Goal: Navigation & Orientation: Understand site structure

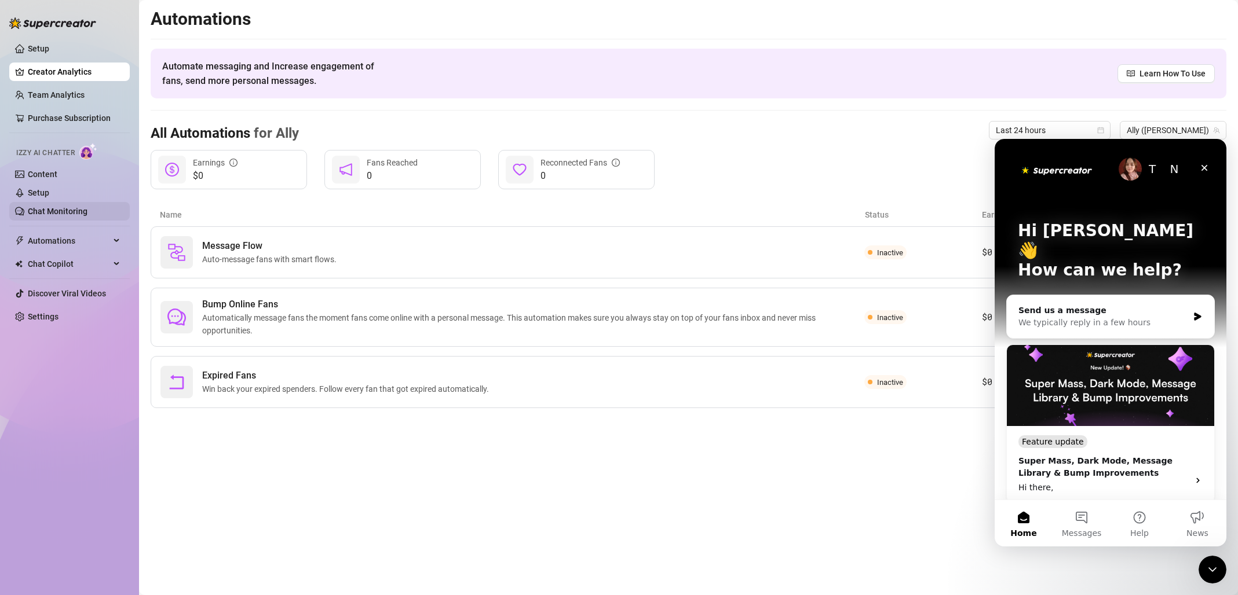
click at [53, 215] on link "Chat Monitoring" at bounding box center [58, 211] width 60 height 9
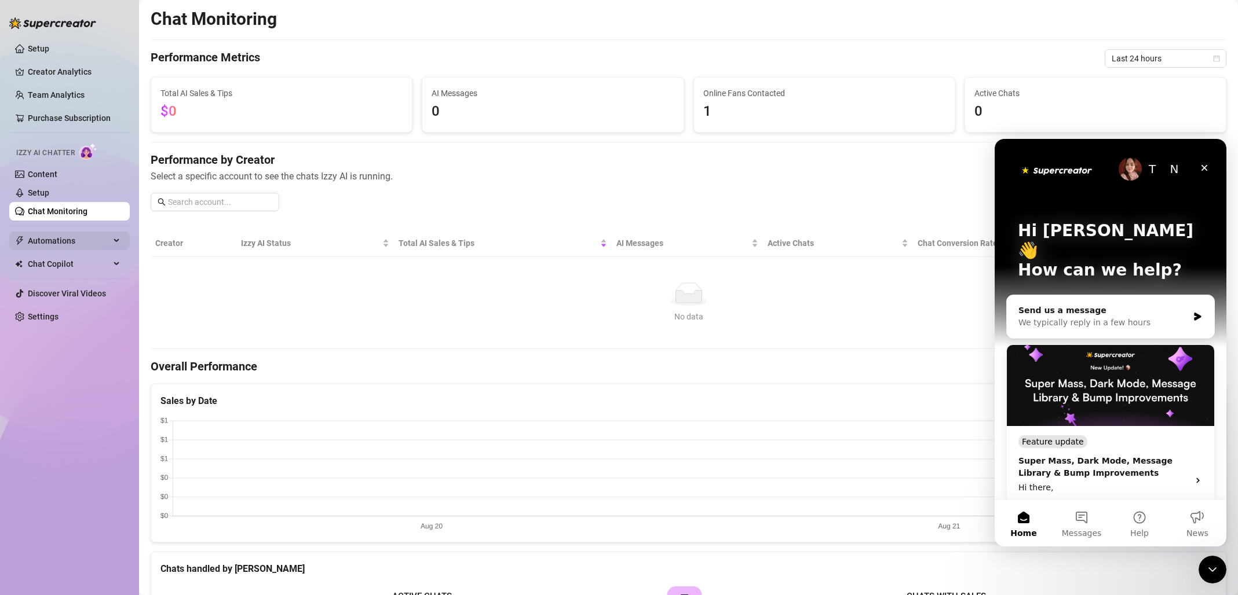
click at [64, 247] on span "Automations" at bounding box center [69, 241] width 82 height 19
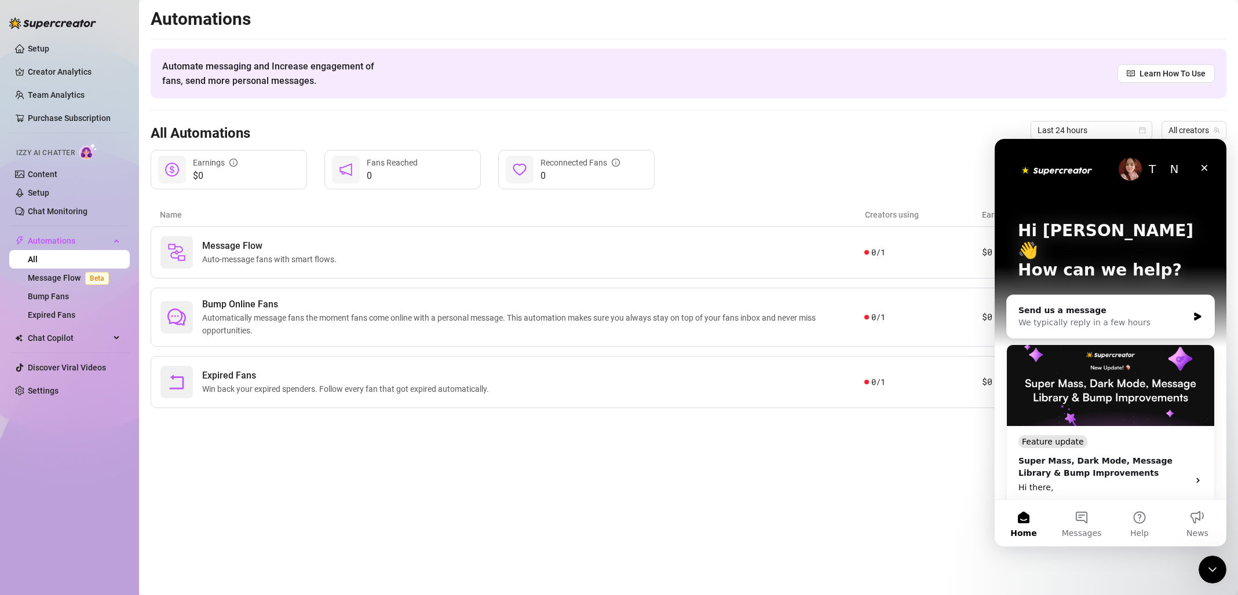
click at [86, 154] on img at bounding box center [88, 151] width 18 height 17
click at [49, 175] on link "Content" at bounding box center [43, 174] width 30 height 9
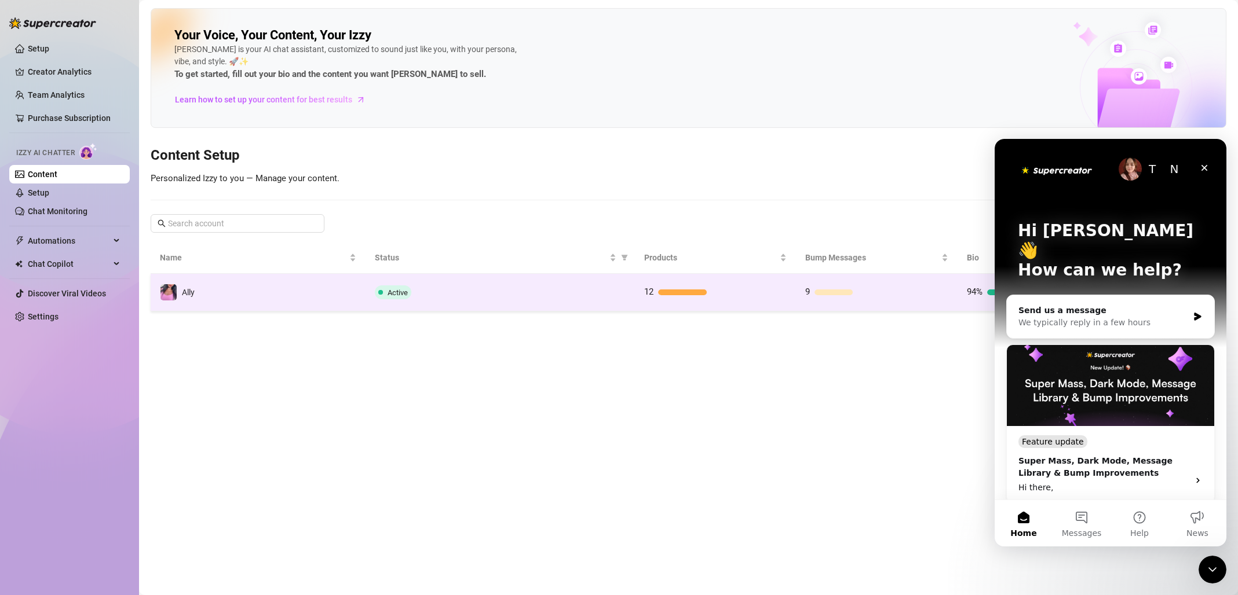
click at [846, 301] on td "9" at bounding box center [877, 293] width 162 height 38
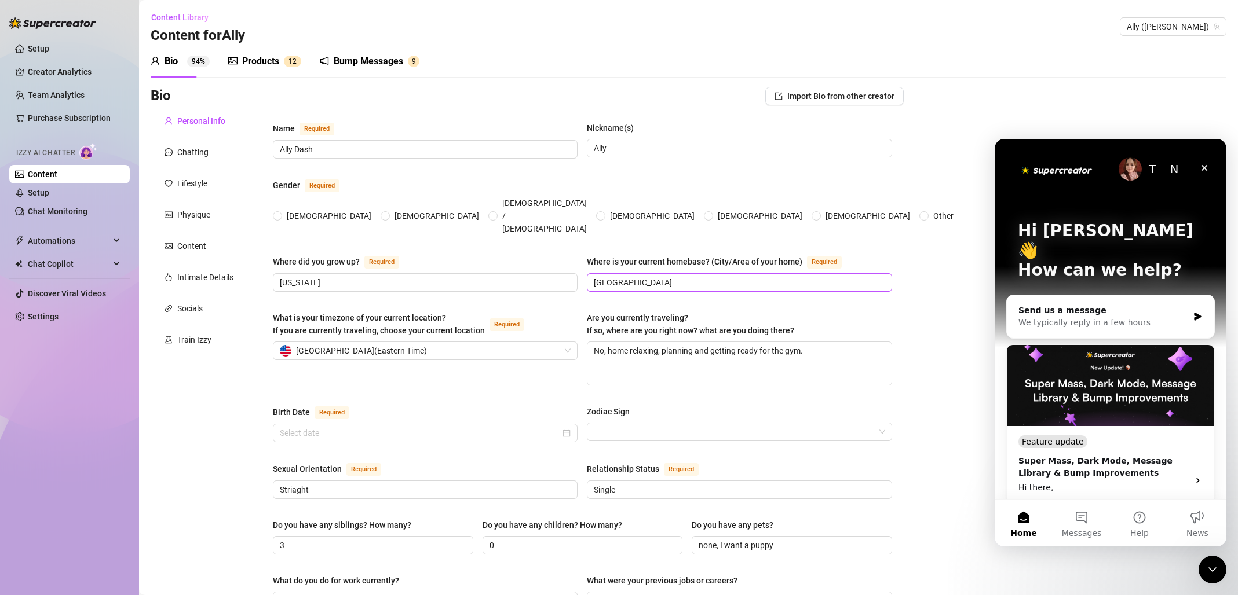
radio input "true"
click at [202, 339] on div "Train Izzy" at bounding box center [194, 340] width 34 height 13
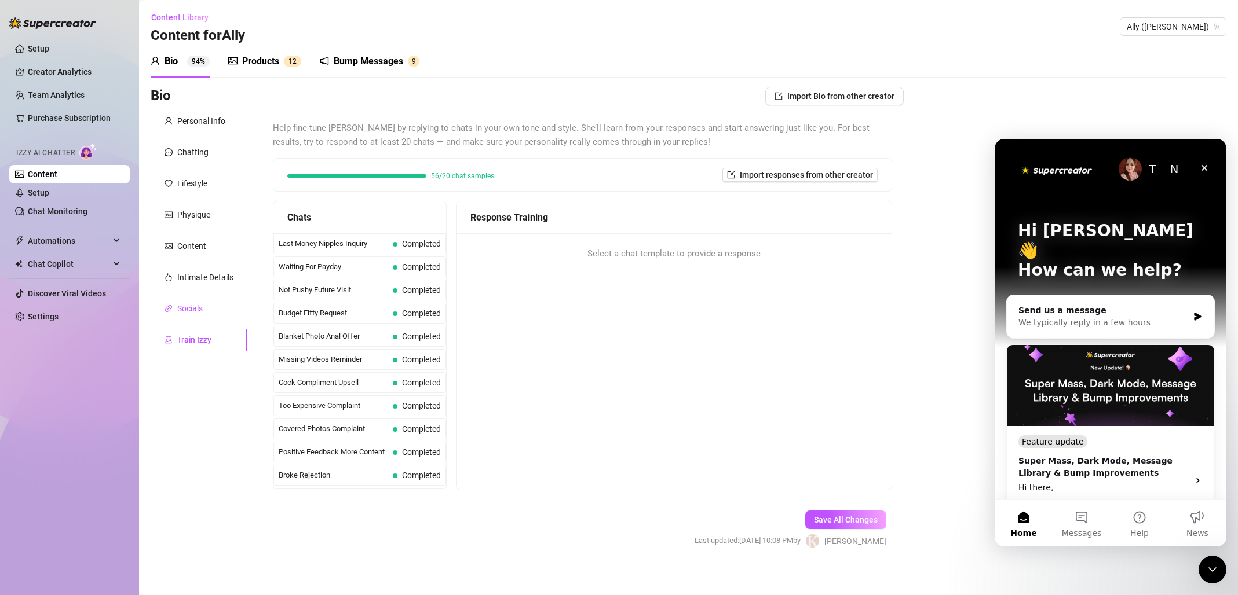
click at [203, 310] on div "Socials" at bounding box center [189, 308] width 25 height 13
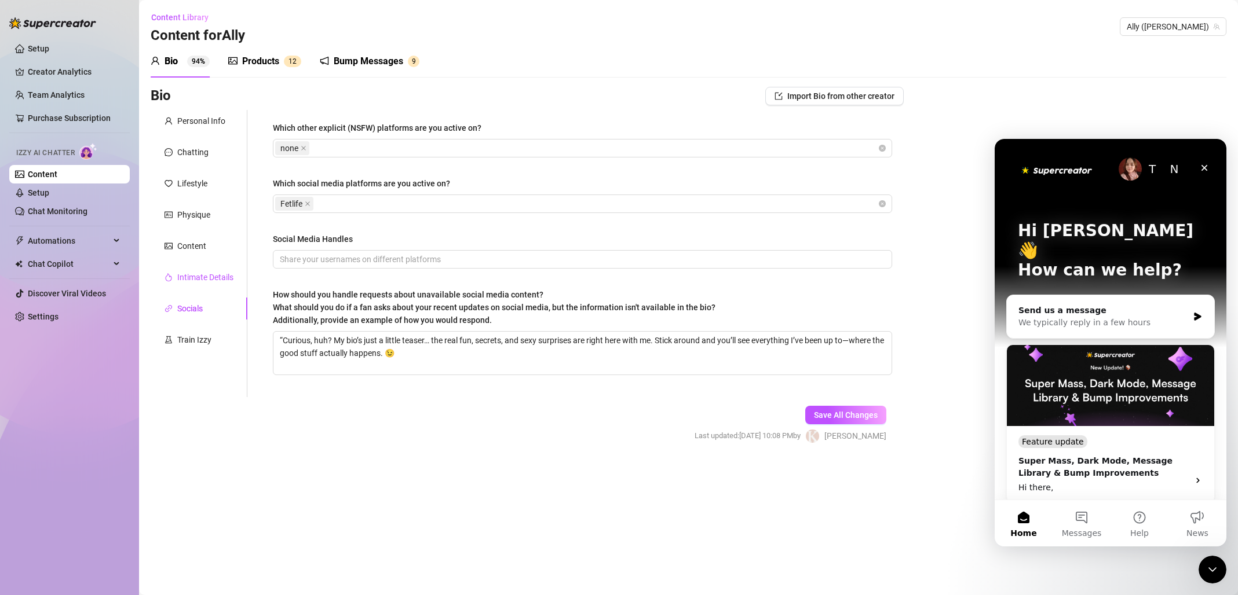
click at [210, 280] on div "Intimate Details" at bounding box center [205, 277] width 56 height 13
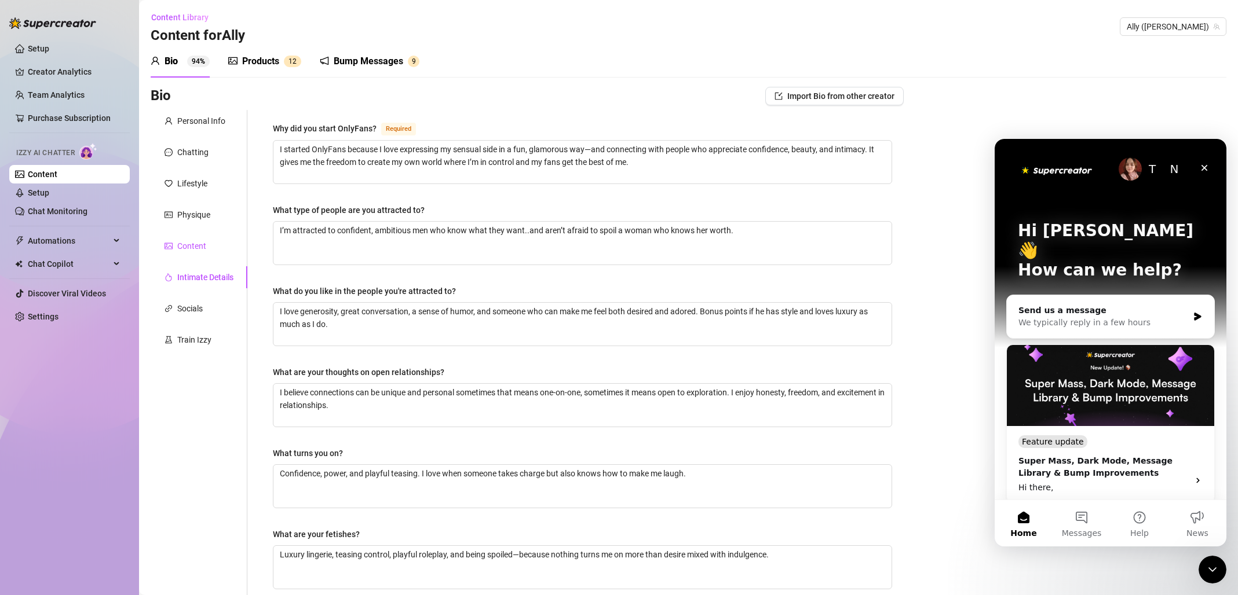
click at [204, 243] on div "Content" at bounding box center [191, 246] width 29 height 13
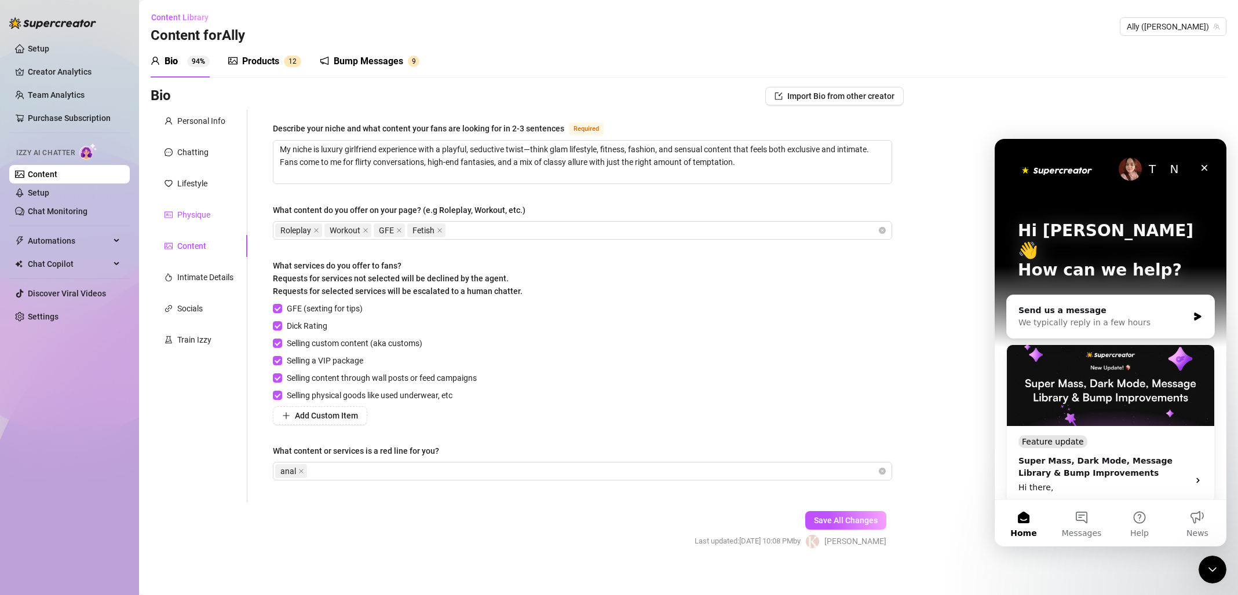
click at [202, 219] on div "Physique" at bounding box center [193, 215] width 33 height 13
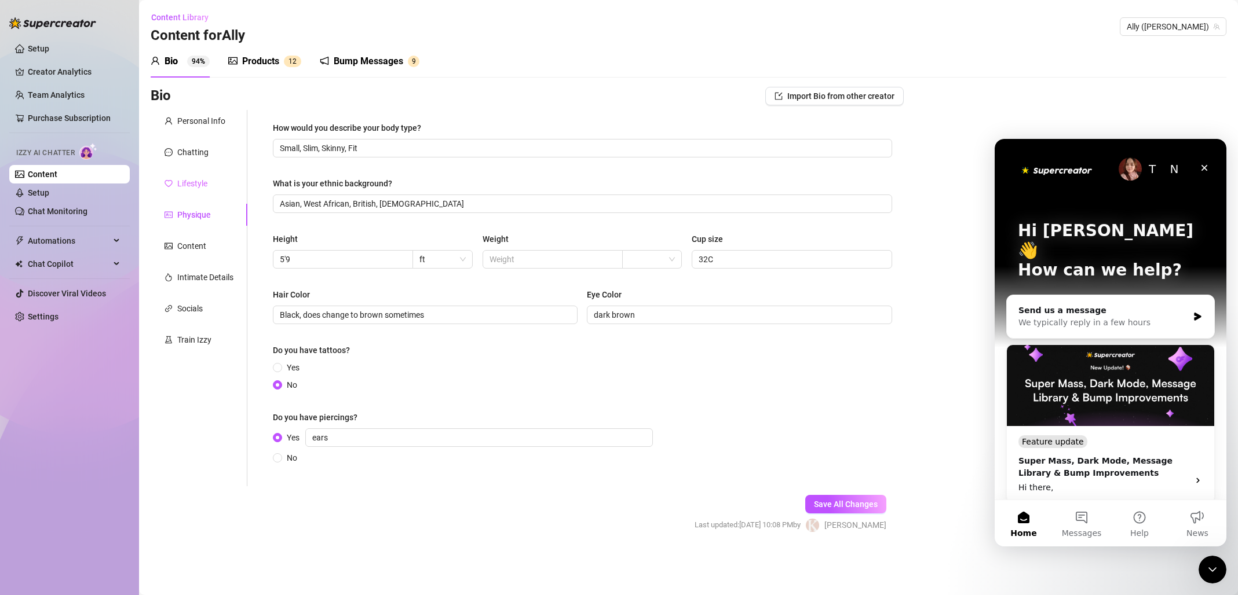
click at [199, 193] on div "Lifestyle" at bounding box center [199, 184] width 97 height 22
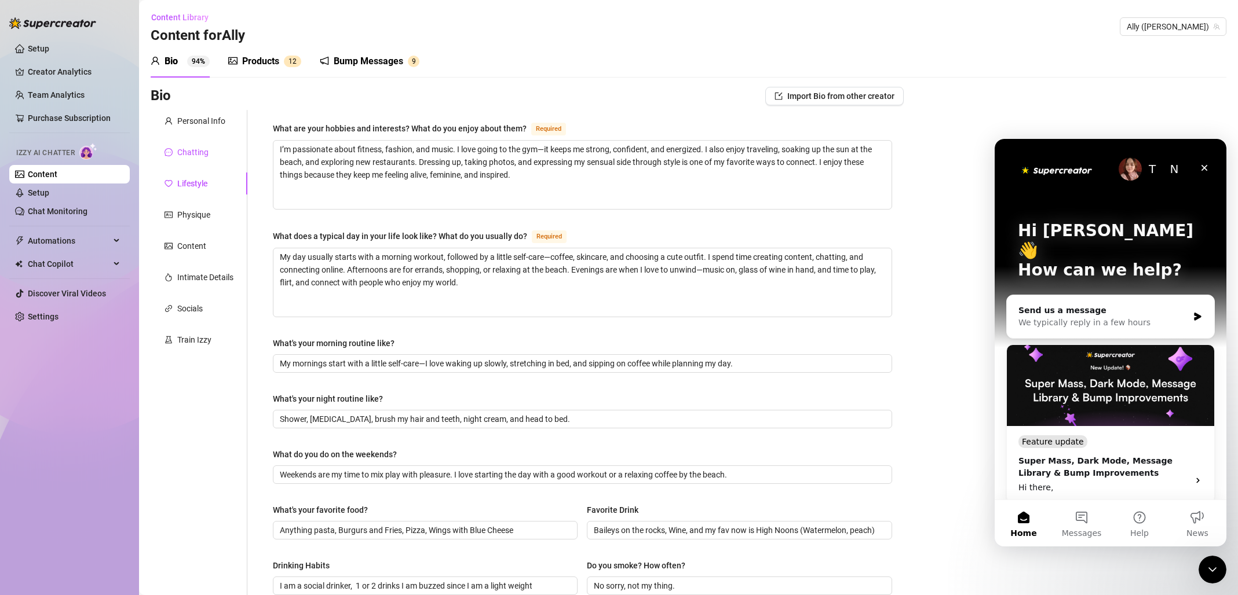
click at [207, 155] on div "Chatting" at bounding box center [192, 152] width 31 height 13
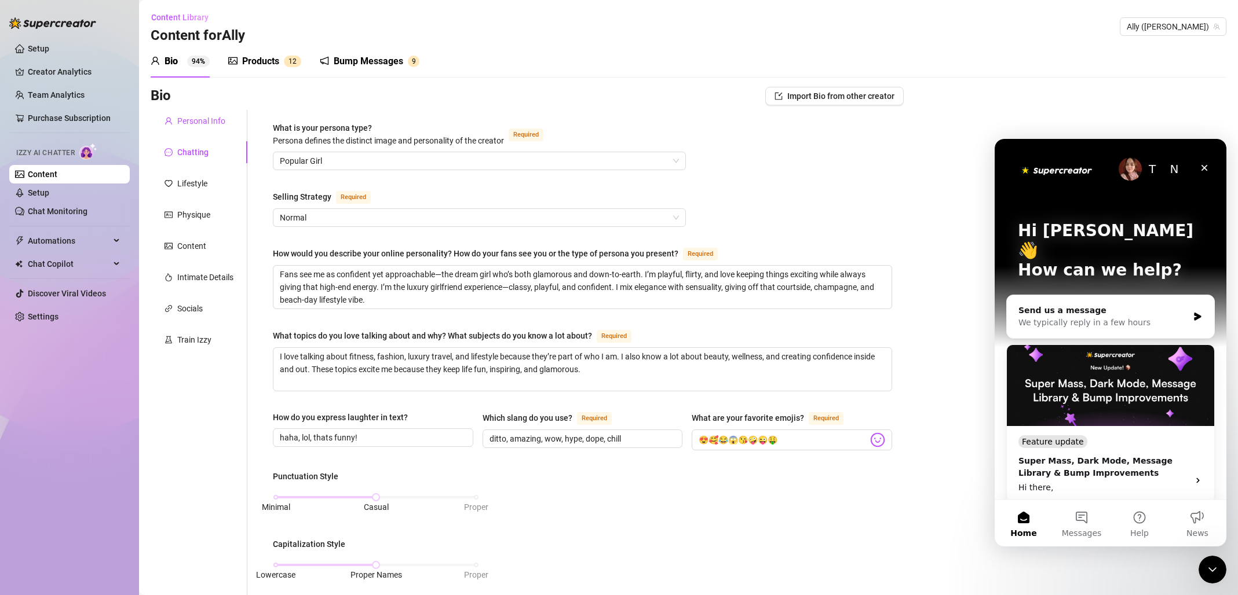
click at [202, 116] on div "Personal Info" at bounding box center [201, 121] width 48 height 13
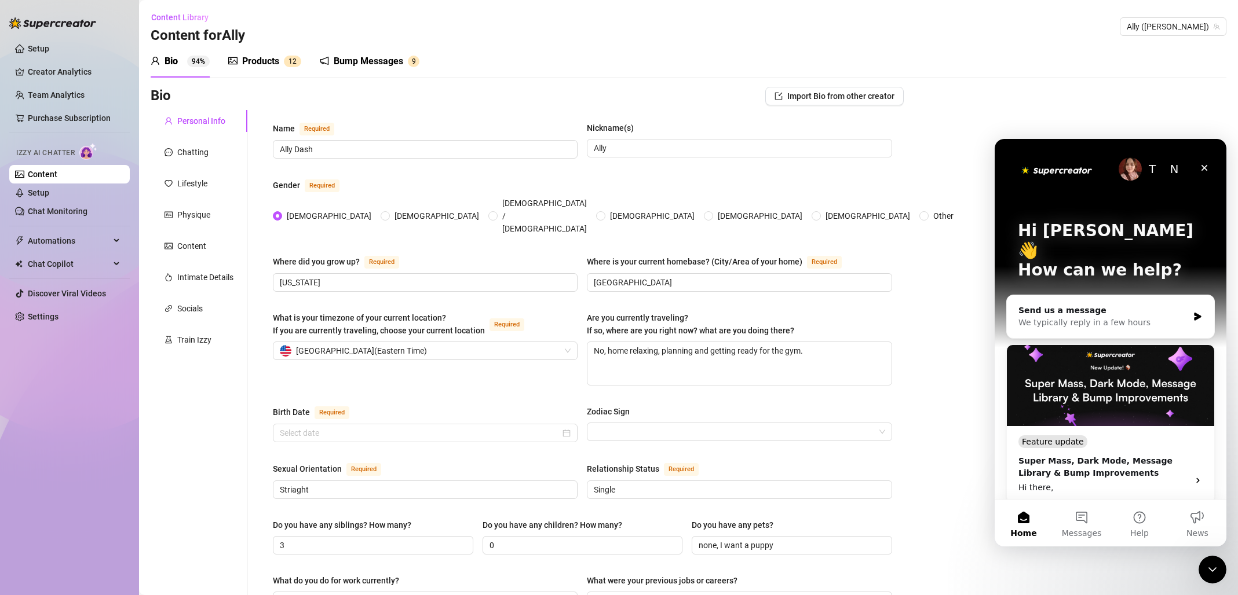
click at [298, 63] on sup "1 2" at bounding box center [292, 62] width 17 height 12
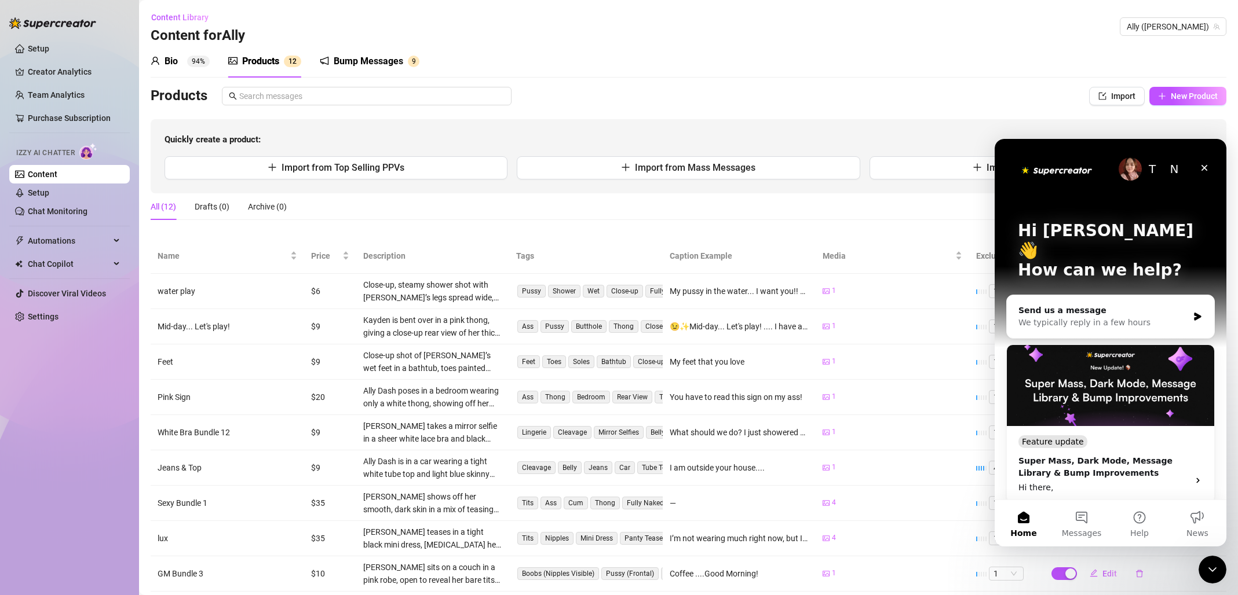
click at [372, 61] on div "Bump Messages" at bounding box center [369, 61] width 70 height 14
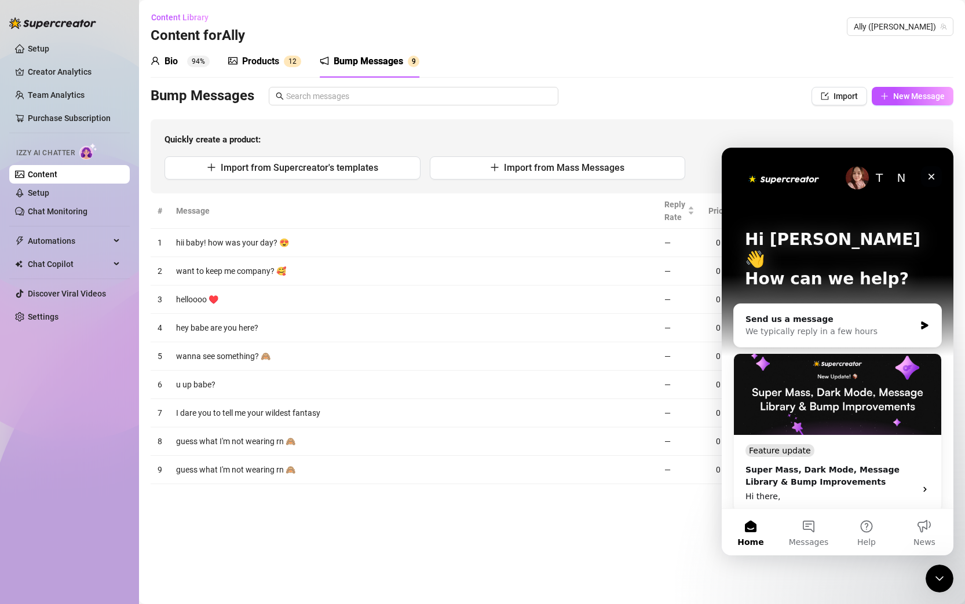
click at [930, 176] on icon "Close" at bounding box center [931, 176] width 9 height 9
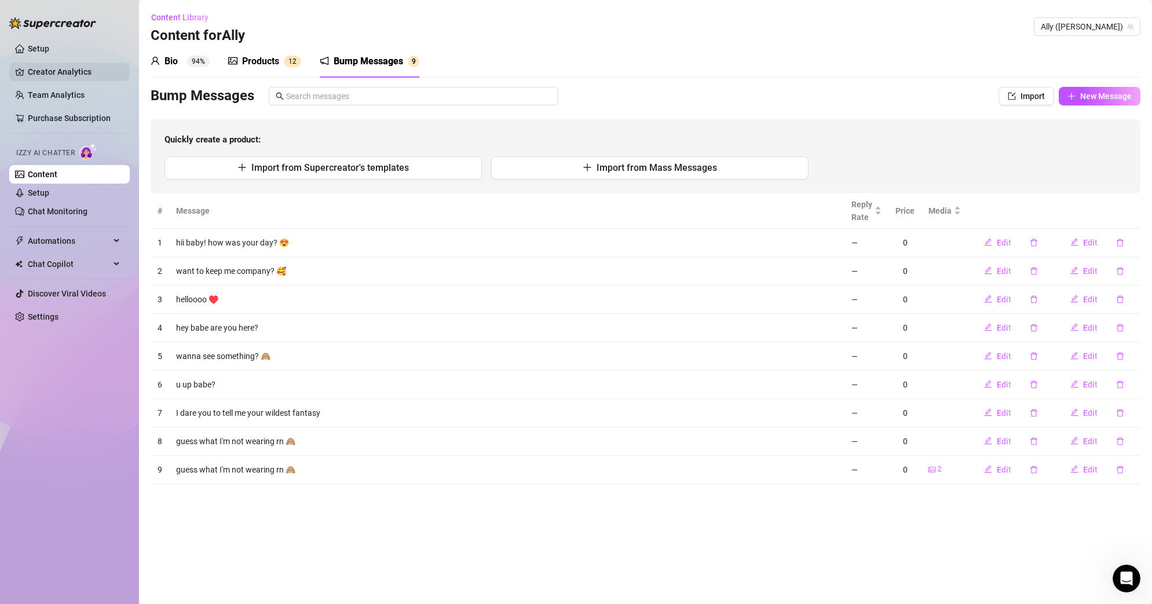
click at [83, 75] on link "Creator Analytics" at bounding box center [74, 72] width 93 height 19
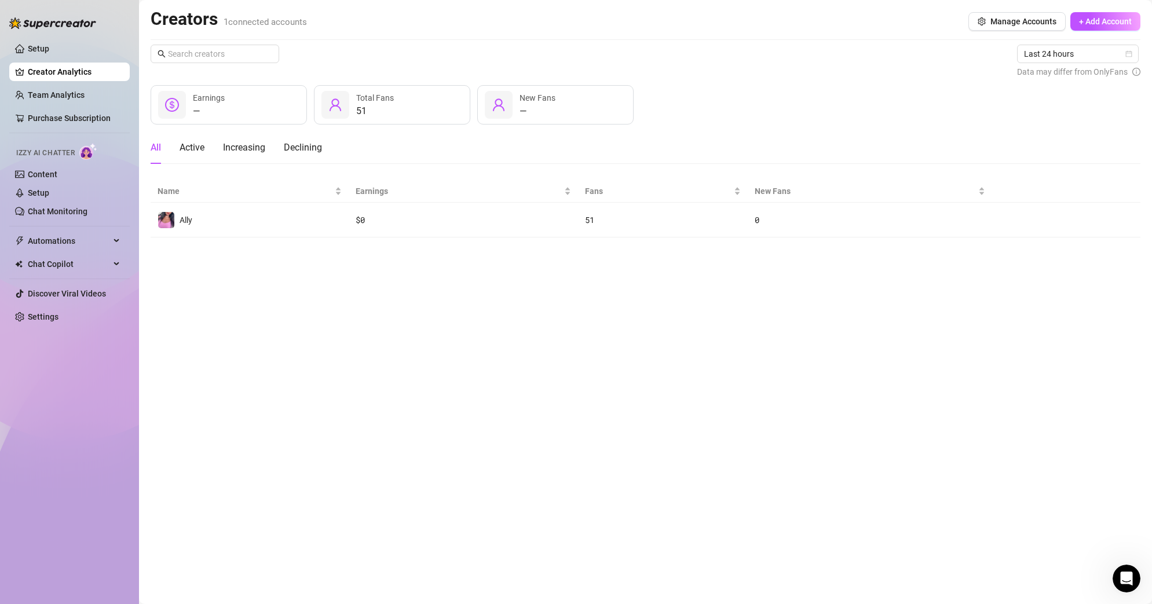
click at [83, 75] on link "Creator Analytics" at bounding box center [74, 72] width 93 height 19
click at [111, 259] on div "Chat Copilot" at bounding box center [69, 264] width 120 height 19
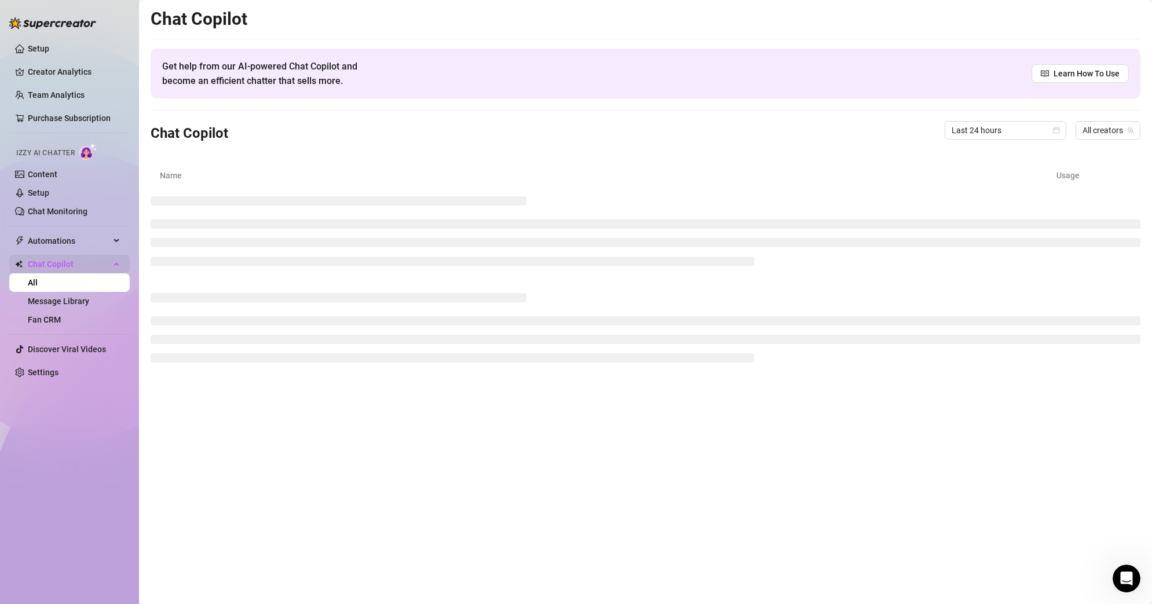
click at [111, 259] on div "Chat Copilot" at bounding box center [69, 264] width 120 height 19
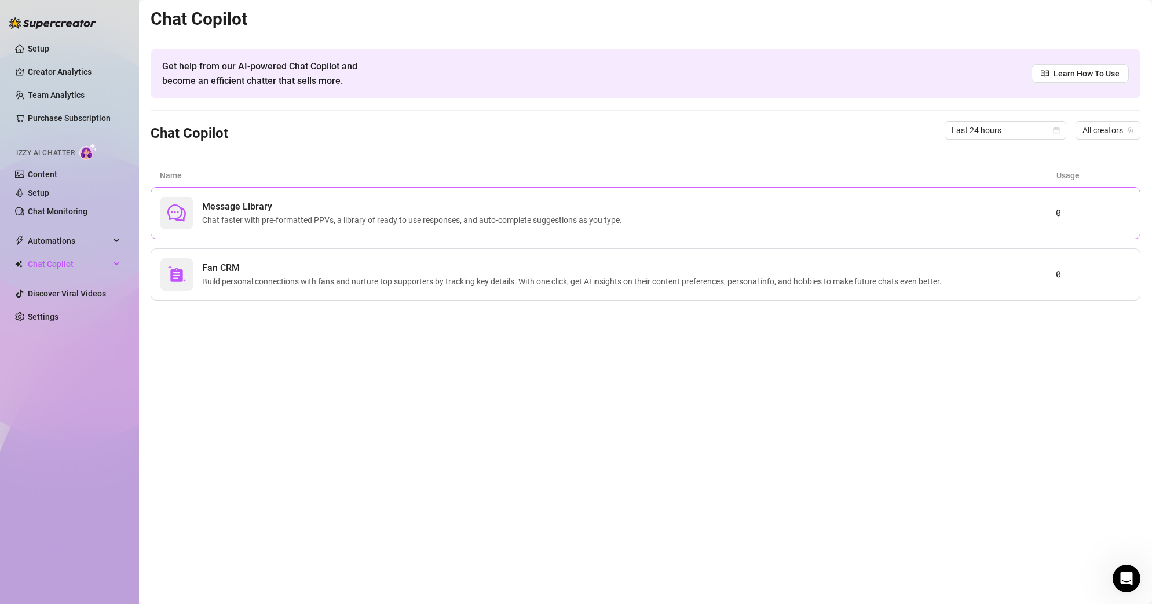
click at [381, 224] on span "Chat faster with pre-formatted PPVs, a library of ready to use responses, and a…" at bounding box center [414, 220] width 425 height 13
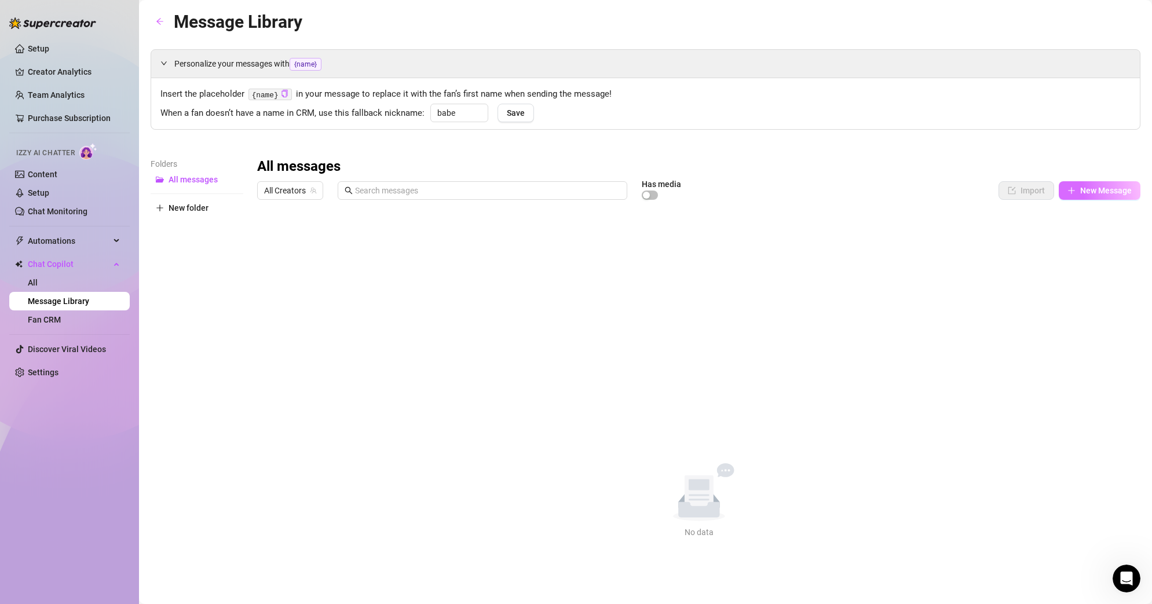
click at [1105, 193] on span "New Message" at bounding box center [1106, 190] width 52 height 9
type textarea "Type your message here..."
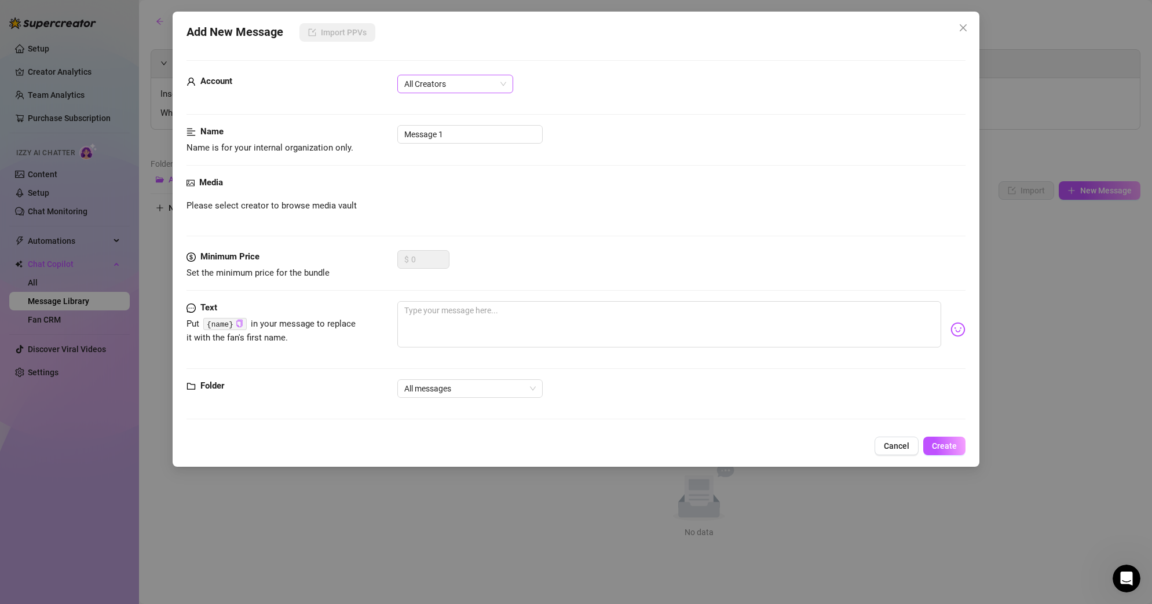
click at [500, 92] on span "All Creators" at bounding box center [455, 83] width 102 height 17
click at [478, 125] on div "Ally (@allydash)" at bounding box center [455, 125] width 97 height 13
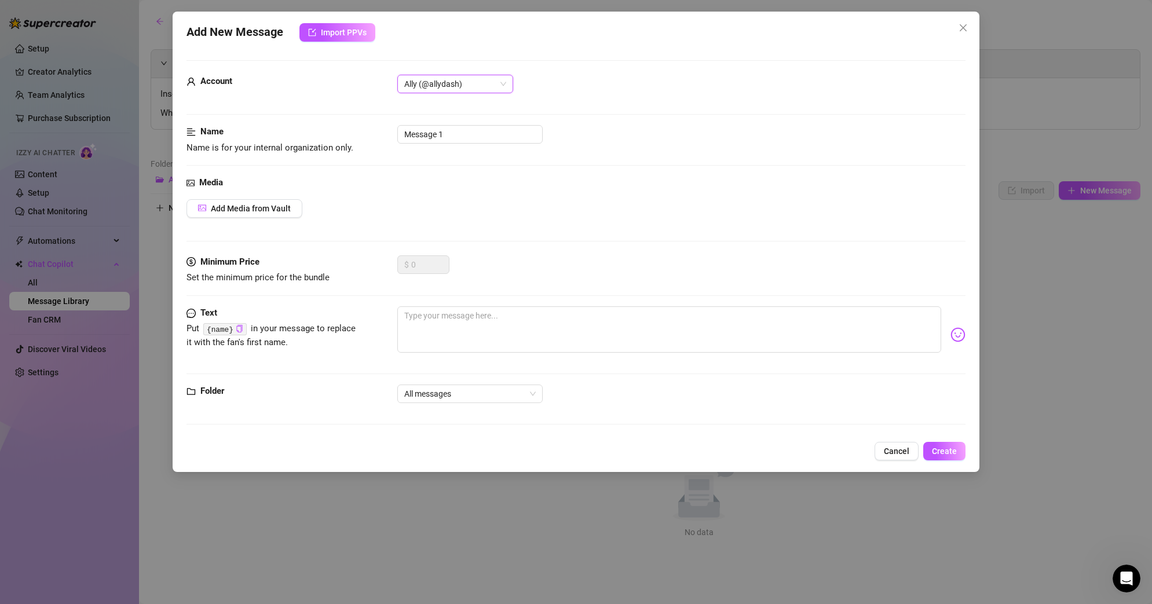
click at [638, 110] on div "Account Ally (@allydash) Ally (@allydash)" at bounding box center [576, 100] width 778 height 50
click at [599, 141] on div "Message 1" at bounding box center [681, 134] width 568 height 19
click at [508, 136] on input "Message 1" at bounding box center [469, 134] width 145 height 19
click at [615, 150] on div "Name Name is for your internal organization only. Message 1" at bounding box center [576, 140] width 778 height 30
click at [912, 451] on button "Cancel" at bounding box center [897, 451] width 44 height 19
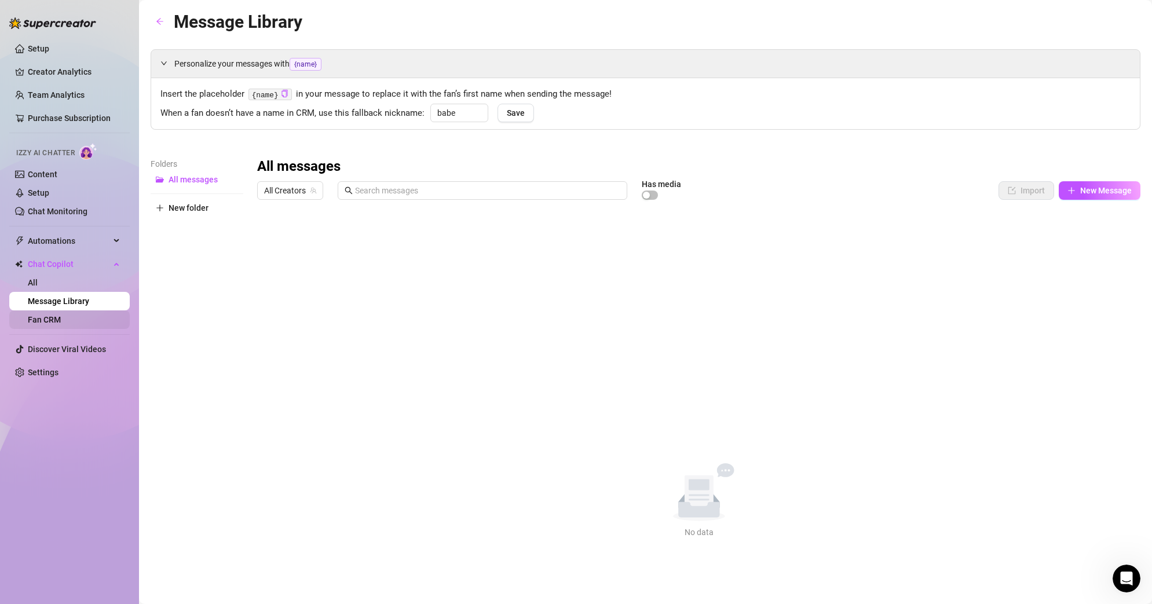
click at [61, 319] on link "Fan CRM" at bounding box center [44, 319] width 33 height 9
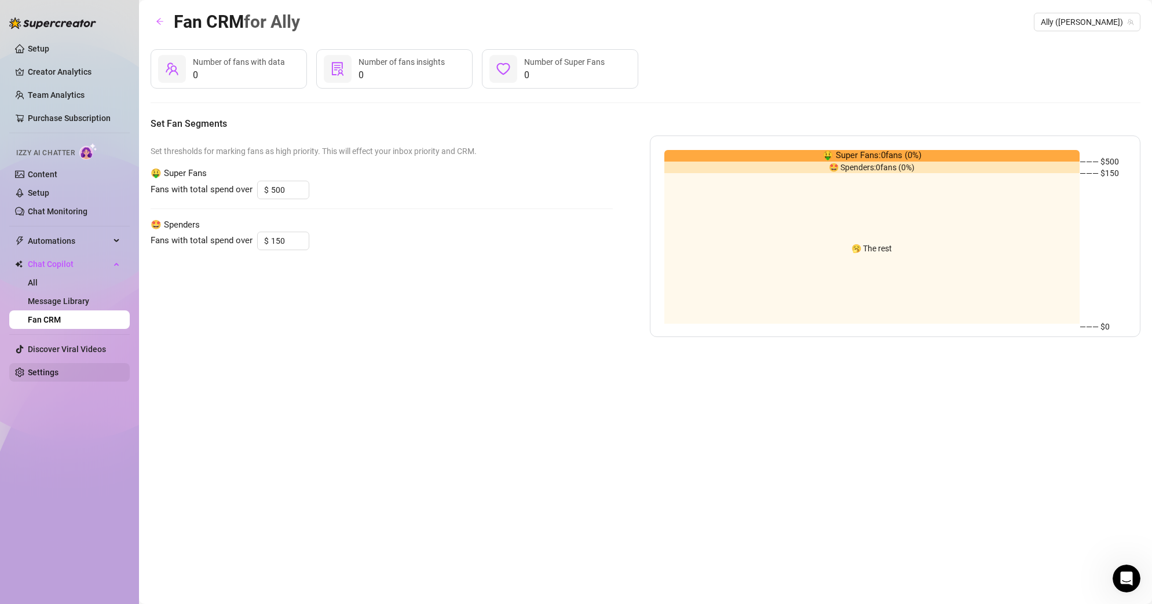
click at [54, 376] on link "Settings" at bounding box center [43, 372] width 31 height 9
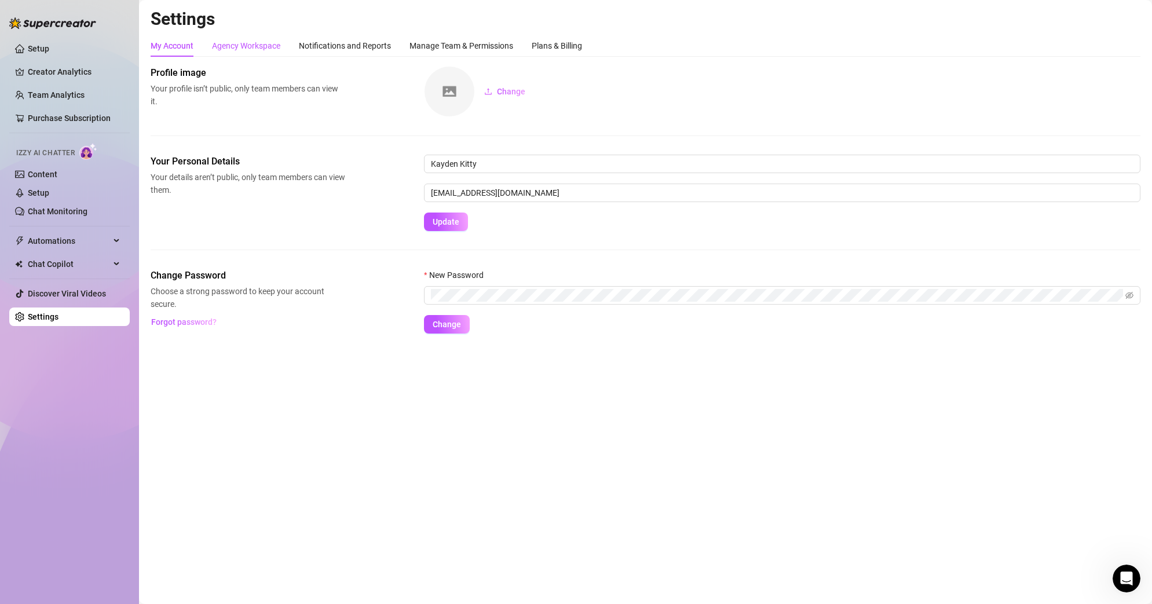
click at [261, 50] on div "Agency Workspace" at bounding box center [246, 45] width 68 height 13
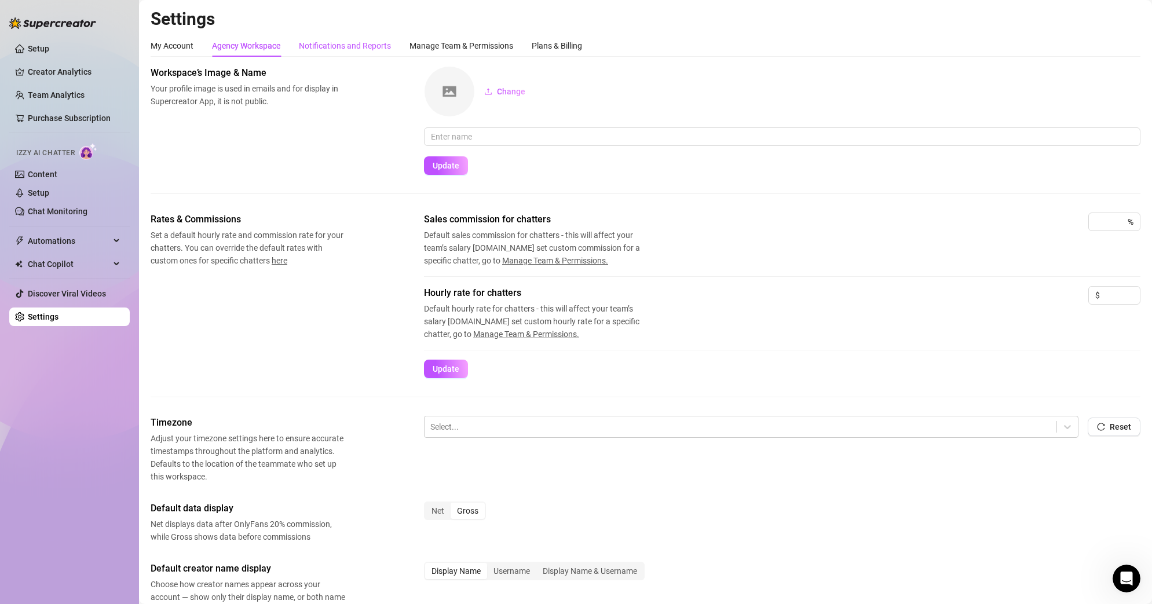
click at [341, 45] on div "Notifications and Reports" at bounding box center [345, 45] width 92 height 13
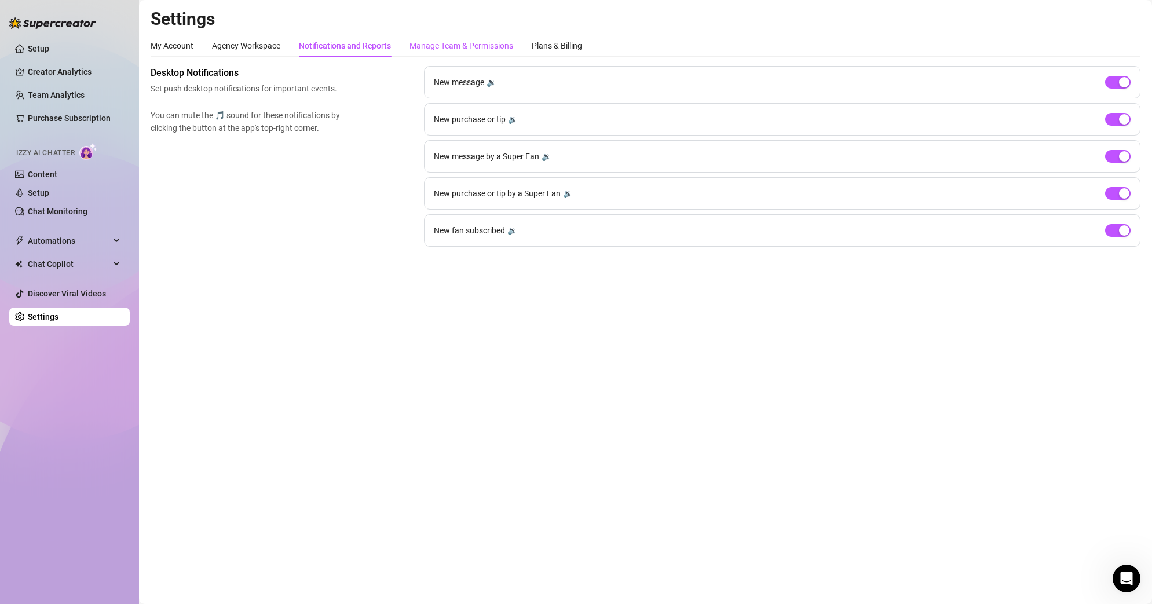
click at [437, 46] on div "Manage Team & Permissions" at bounding box center [462, 45] width 104 height 13
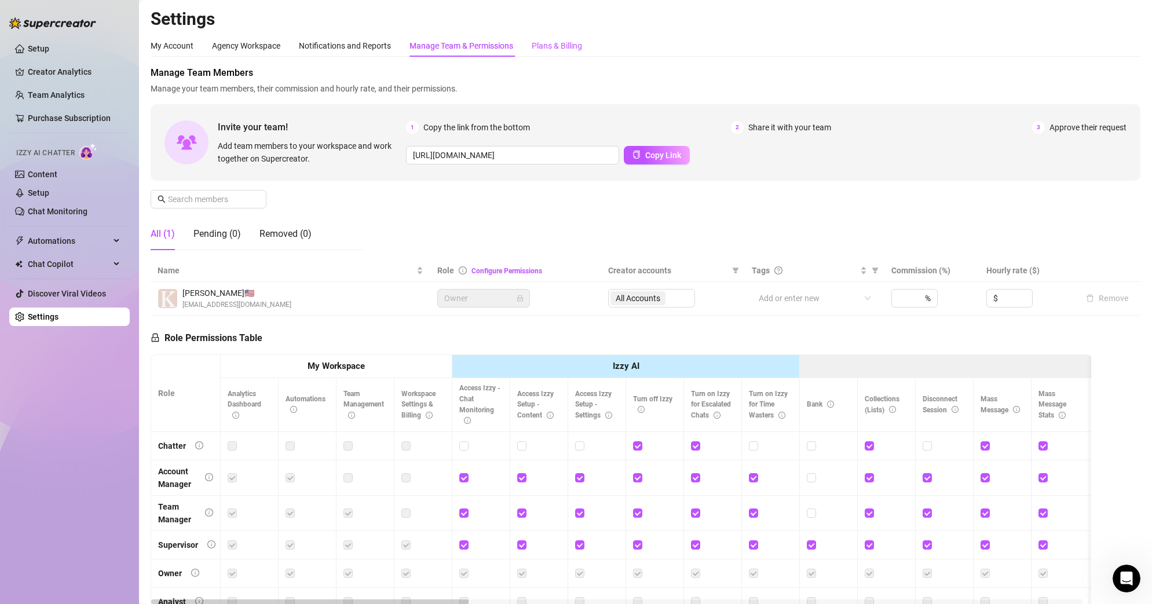
click at [556, 48] on div "Plans & Billing" at bounding box center [557, 45] width 50 height 13
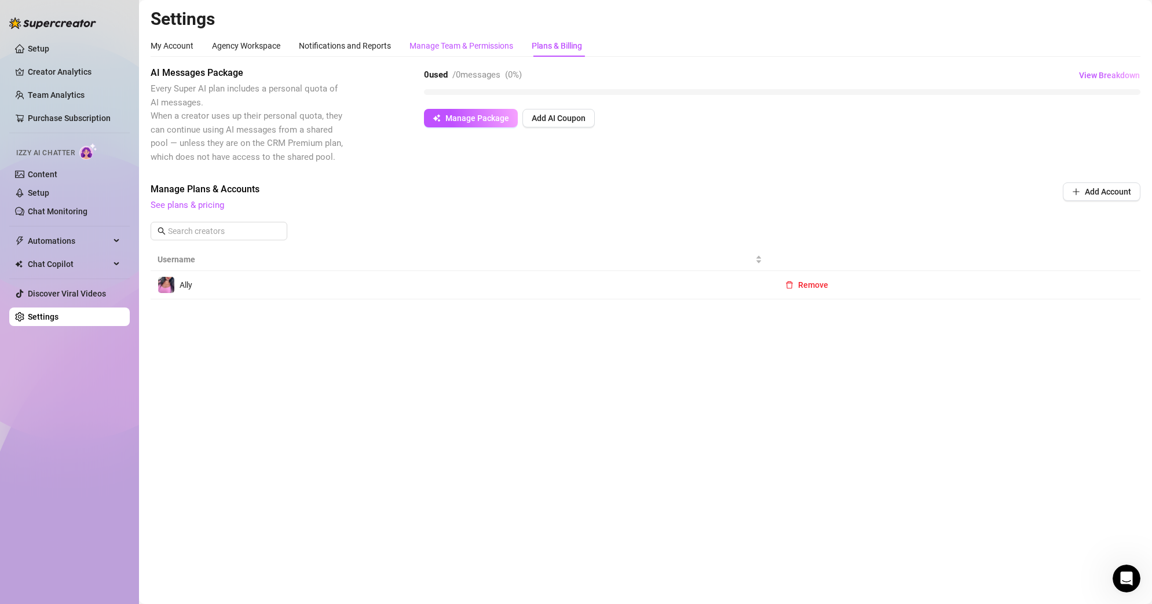
click at [462, 47] on div "Manage Team & Permissions" at bounding box center [462, 45] width 104 height 13
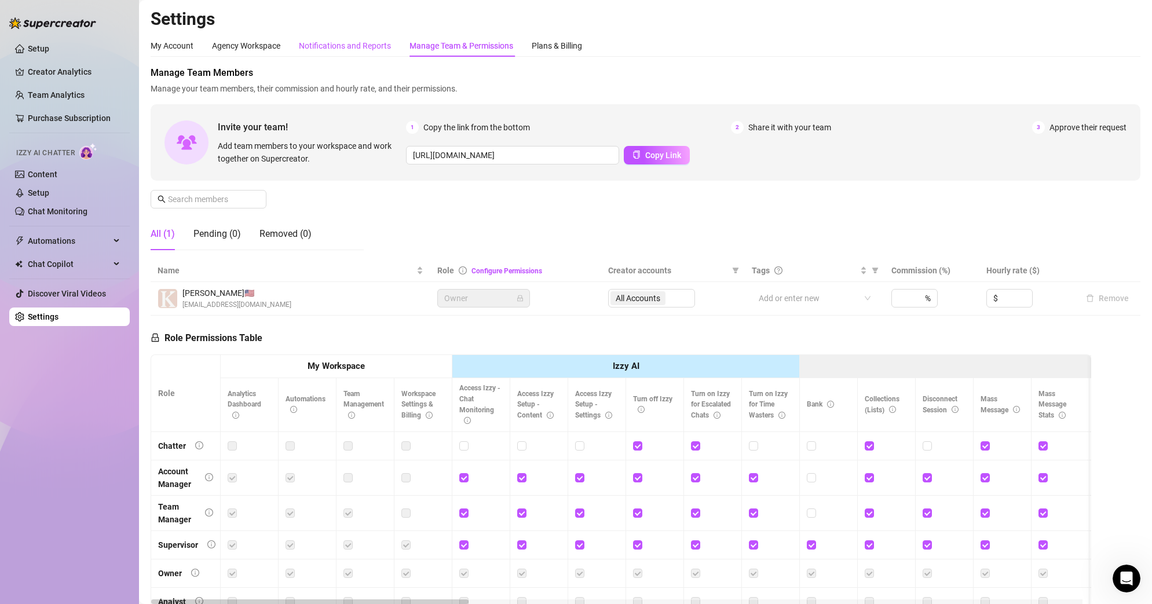
click at [370, 47] on div "Notifications and Reports" at bounding box center [345, 45] width 92 height 13
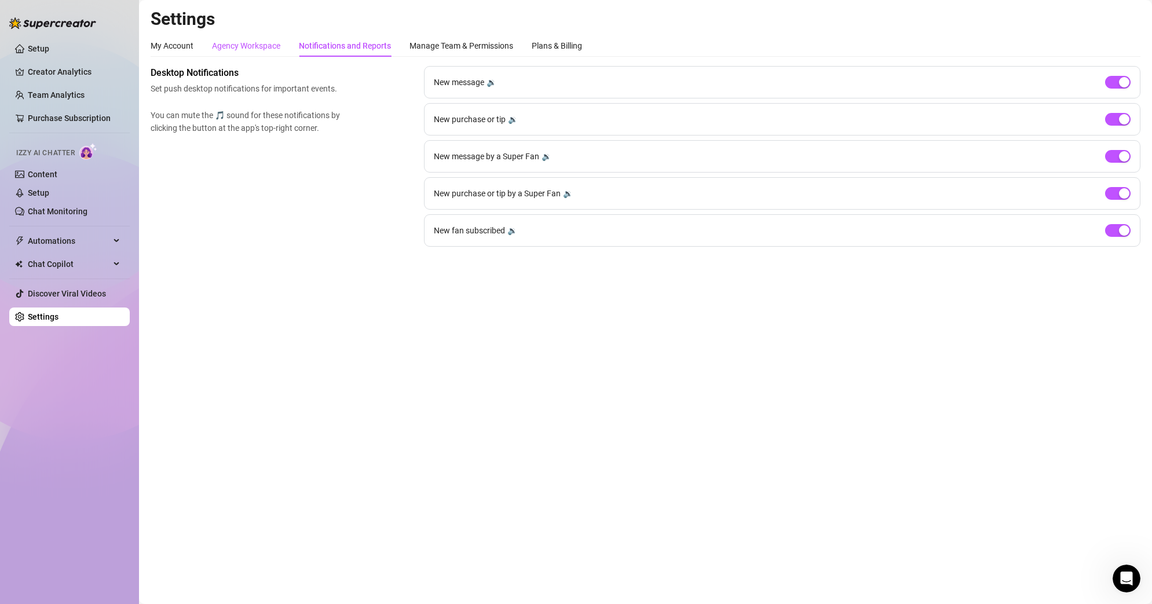
click at [258, 45] on div "Agency Workspace" at bounding box center [246, 45] width 68 height 13
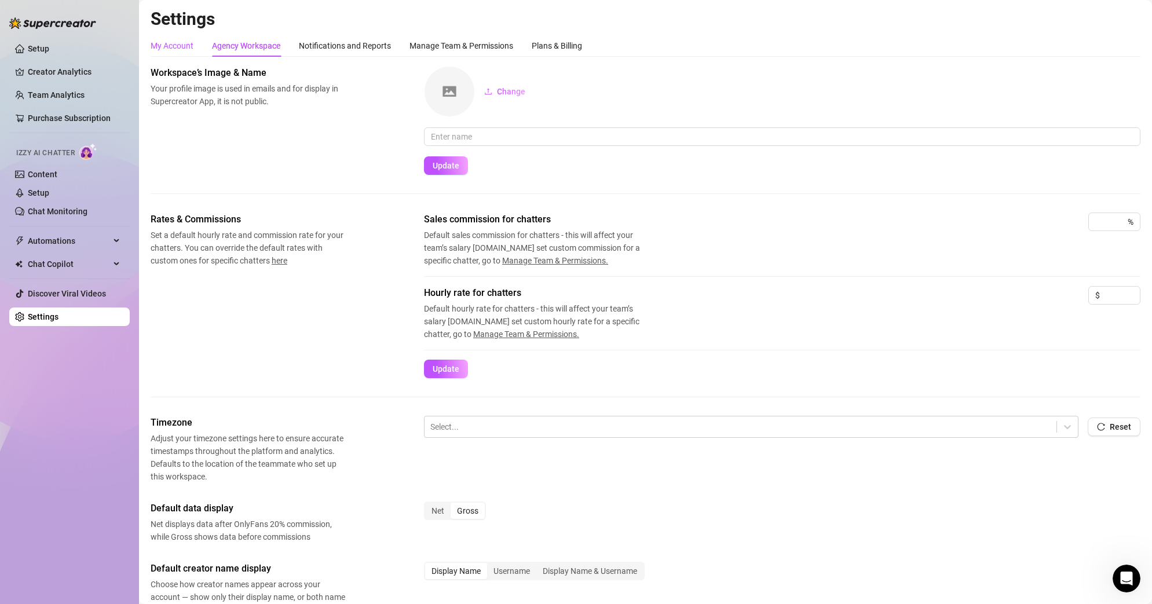
click at [173, 39] on div "My Account" at bounding box center [172, 45] width 43 height 13
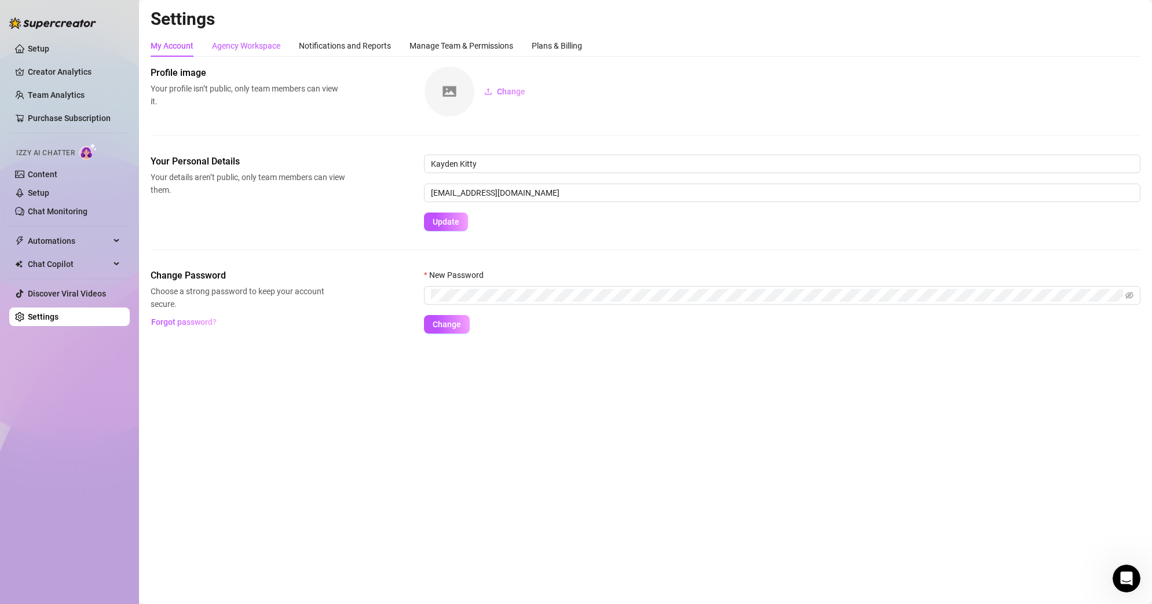
click at [251, 45] on div "Agency Workspace" at bounding box center [246, 45] width 68 height 13
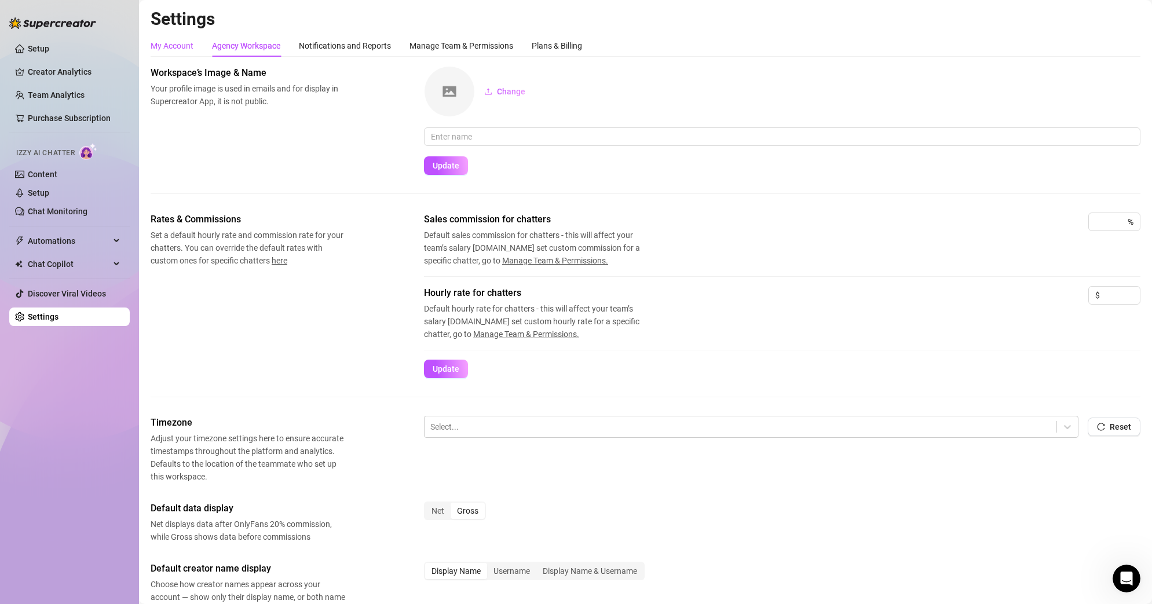
click at [165, 44] on div "My Account" at bounding box center [172, 45] width 43 height 13
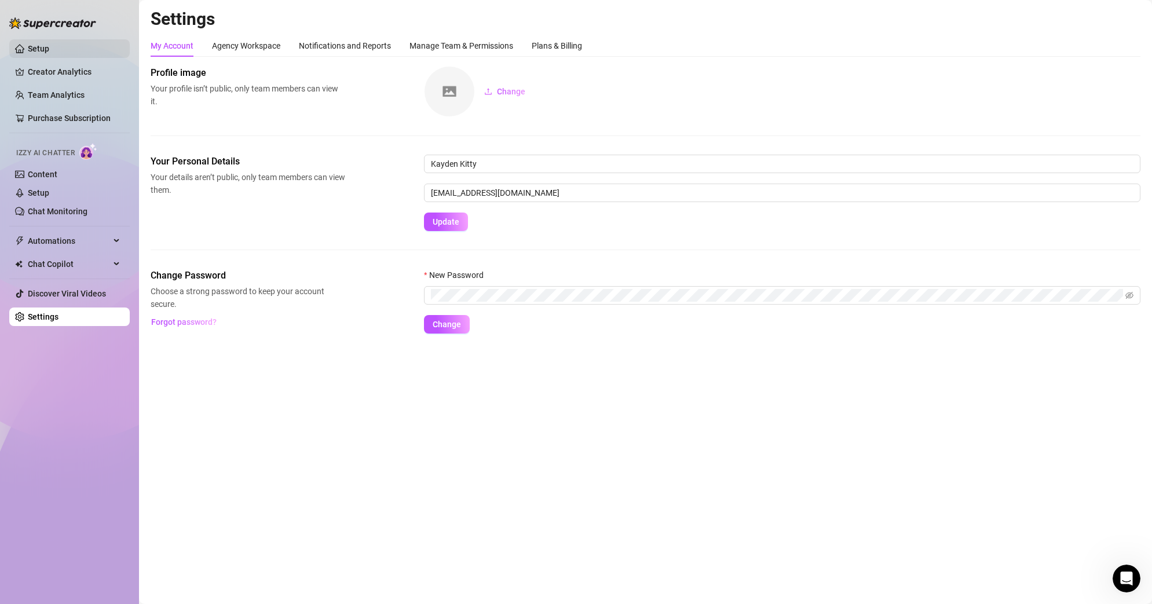
click at [49, 45] on link "Setup" at bounding box center [38, 48] width 21 height 9
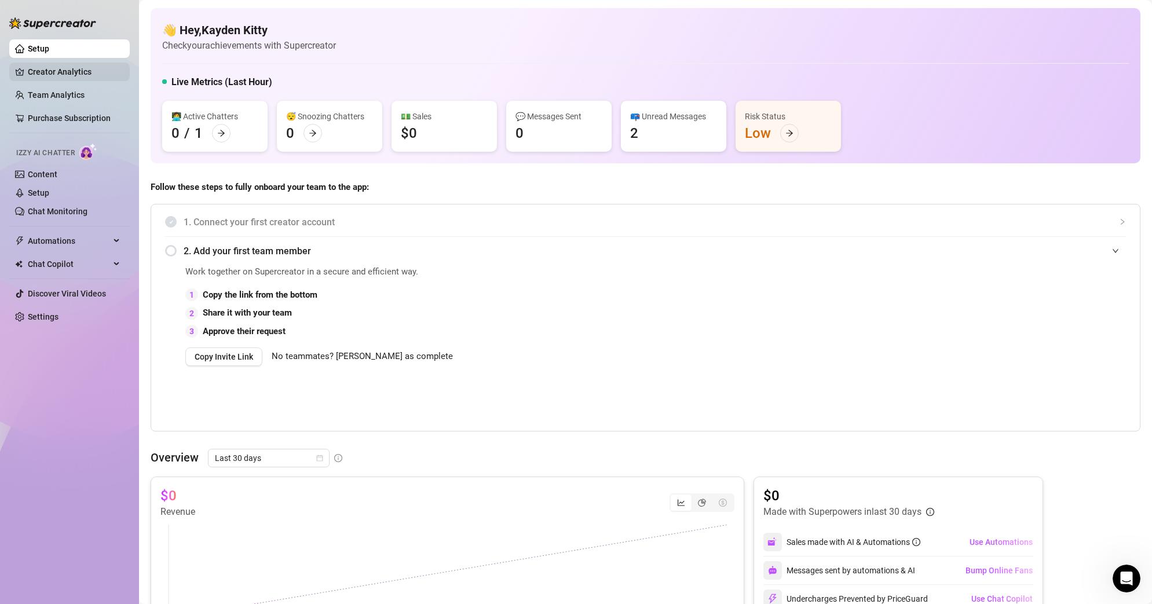
click at [87, 73] on link "Creator Analytics" at bounding box center [74, 72] width 93 height 19
